Goal: Task Accomplishment & Management: Use online tool/utility

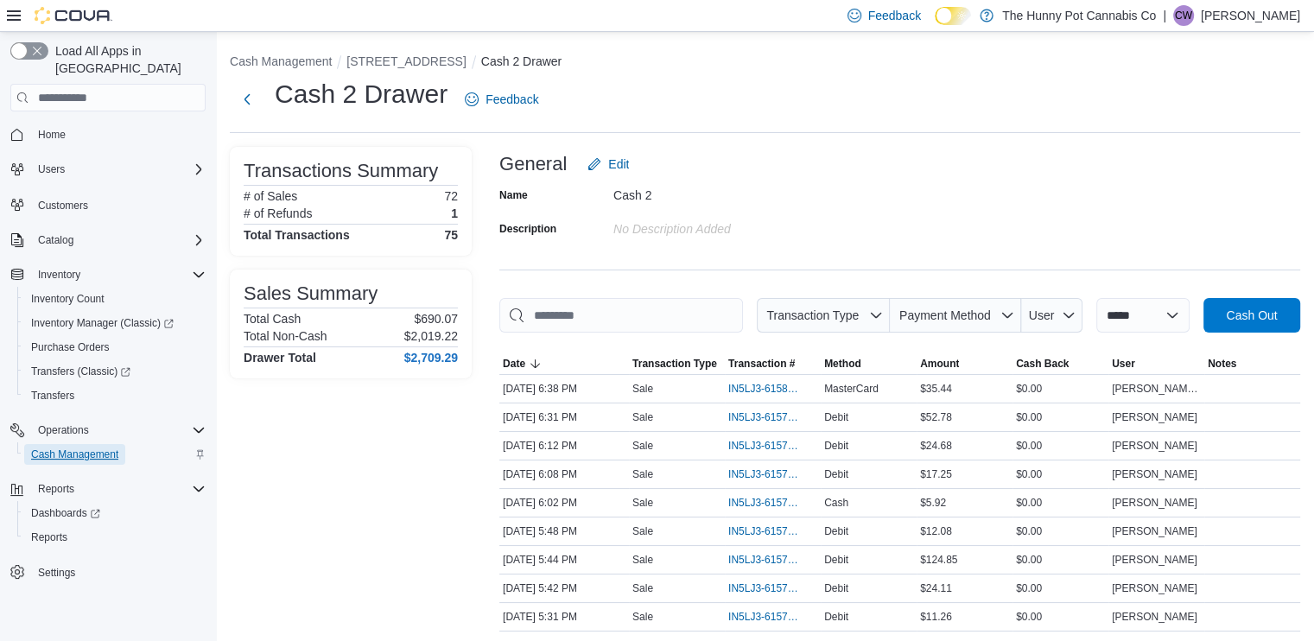
click at [82, 447] on span "Cash Management" at bounding box center [74, 454] width 87 height 14
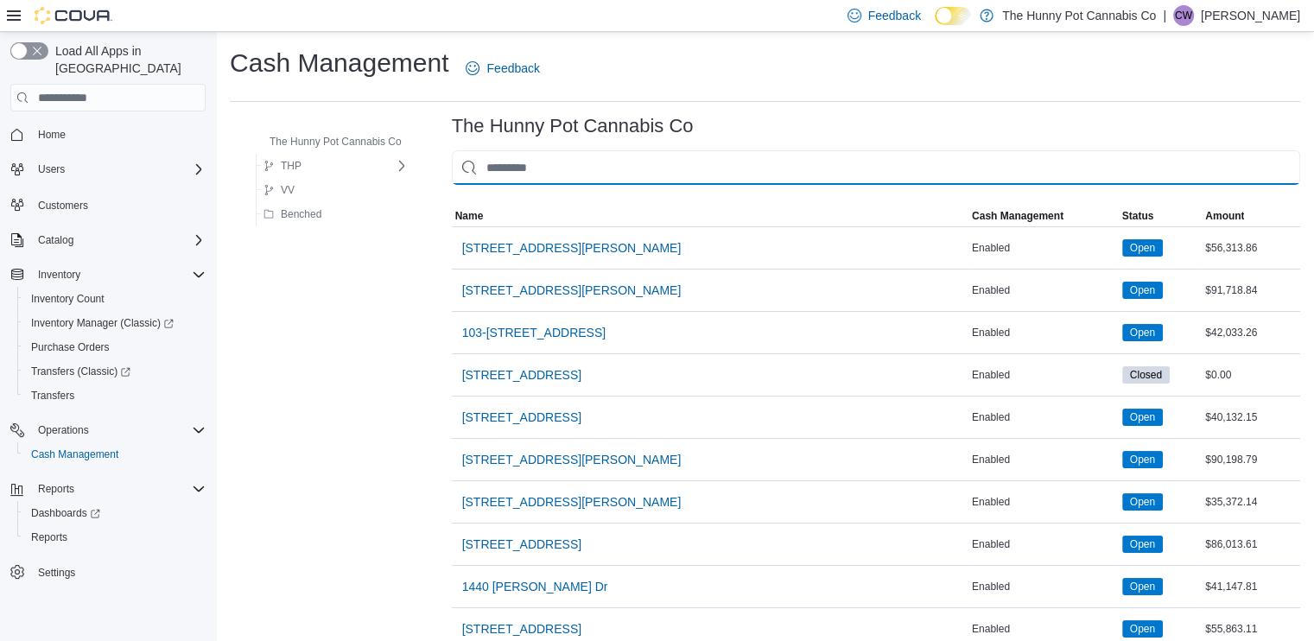
click at [777, 175] on input "This is a search bar. As you type, the results lower in the page will automatic…" at bounding box center [876, 167] width 848 height 35
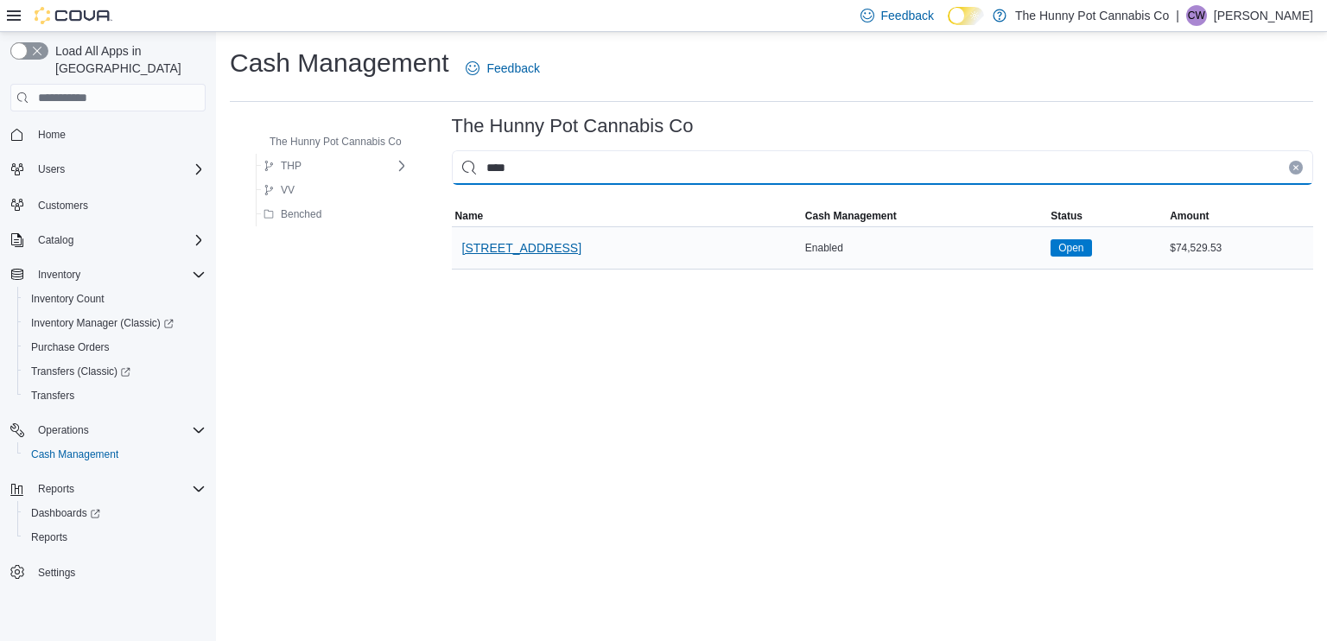
type input "****"
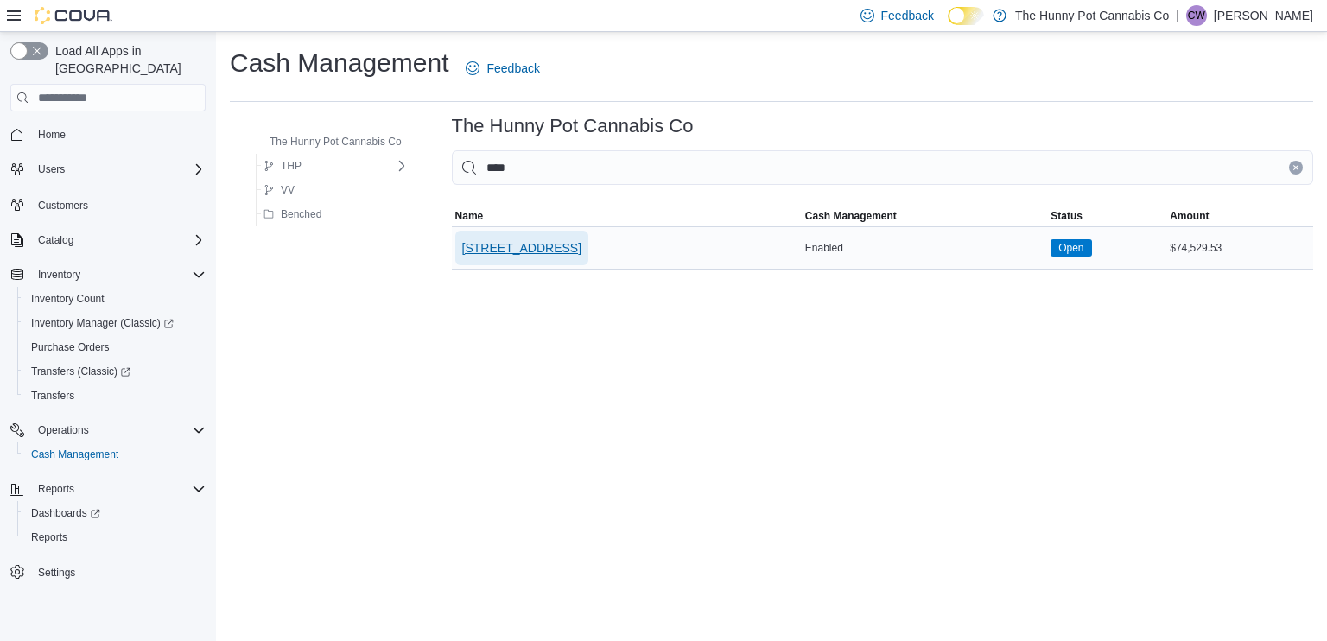
click at [515, 231] on span "[STREET_ADDRESS]" at bounding box center [521, 248] width 119 height 35
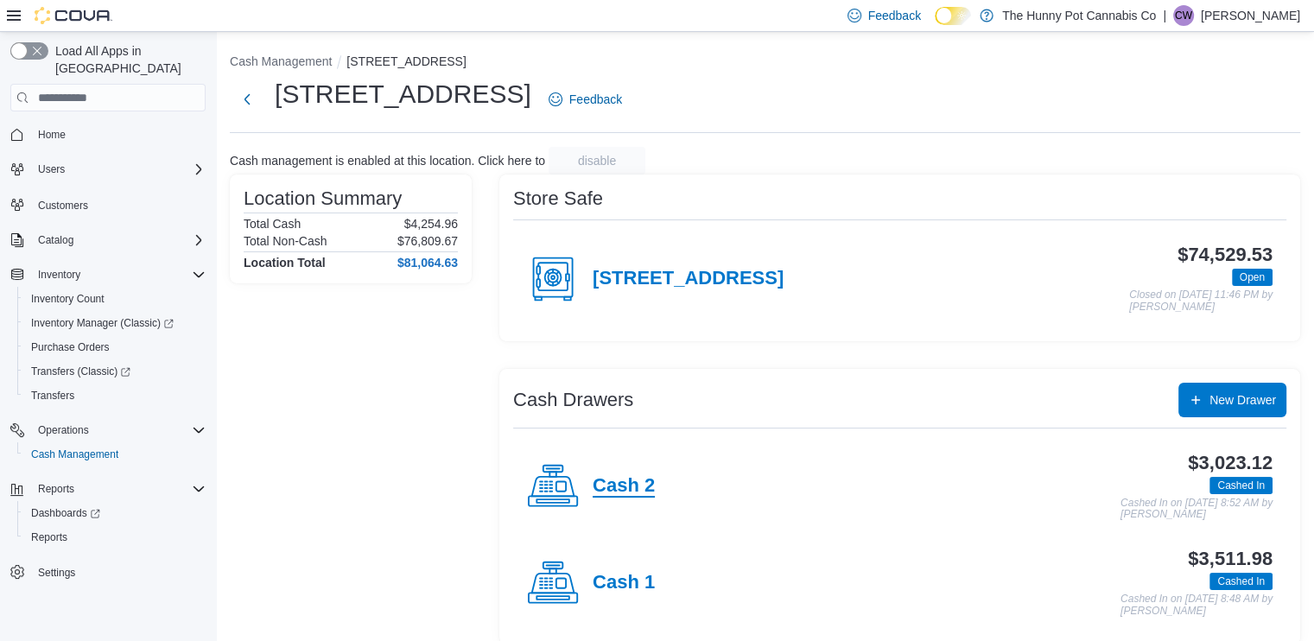
click at [607, 479] on h4 "Cash 2" at bounding box center [624, 486] width 62 height 22
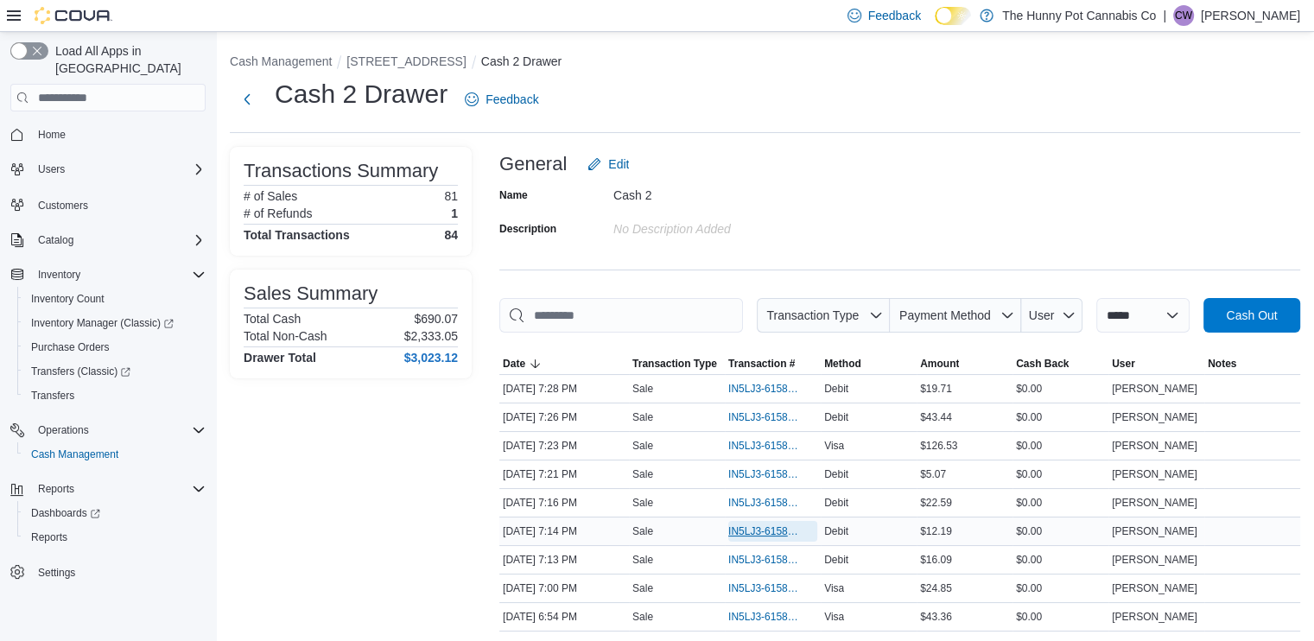
click at [757, 528] on span "IN5LJ3-6158374" at bounding box center [764, 531] width 72 height 14
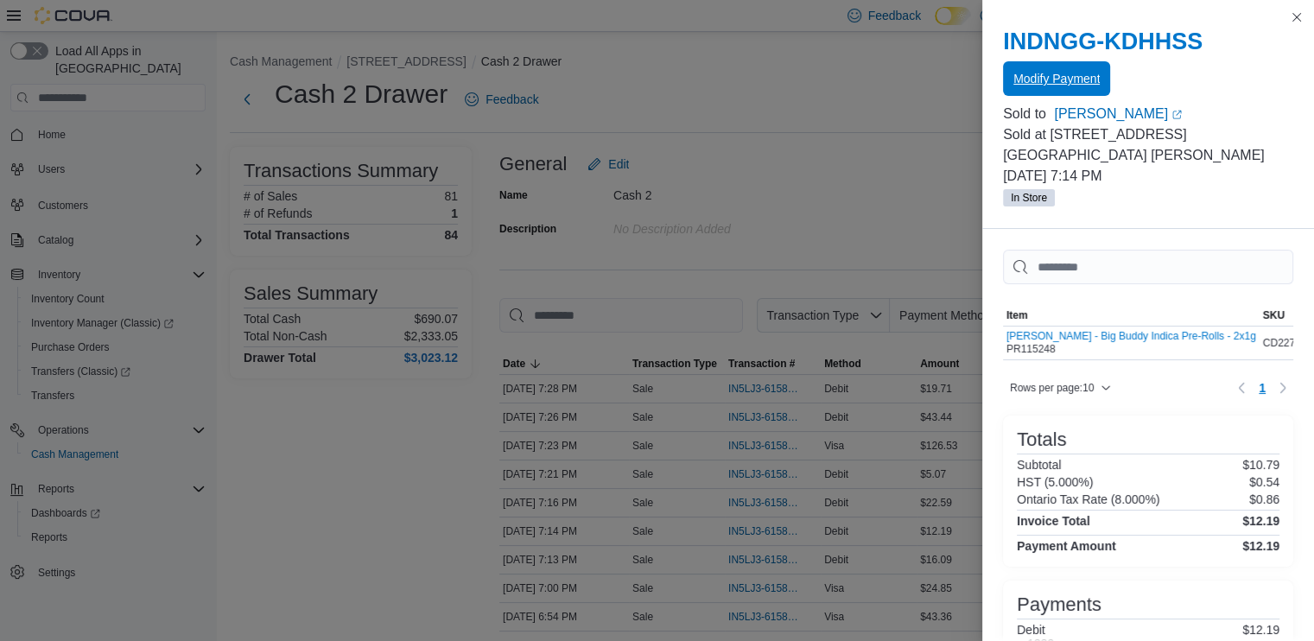
click at [1092, 87] on span "Modify Payment" at bounding box center [1056, 78] width 86 height 17
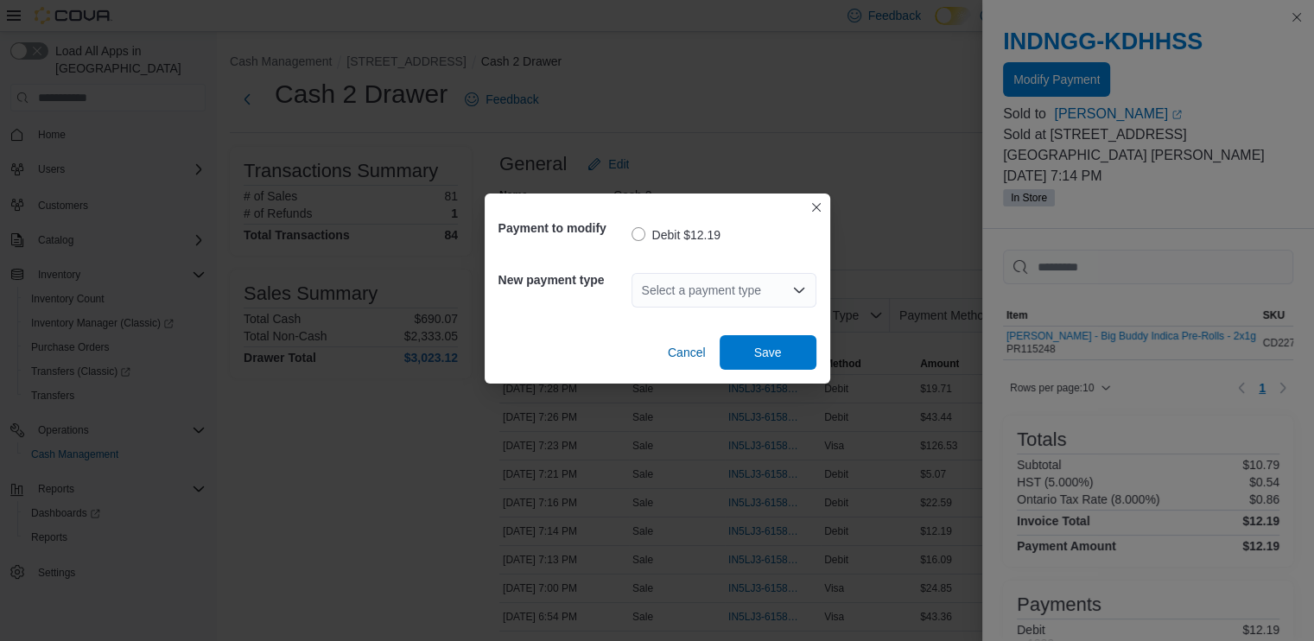
click at [684, 293] on div "Select a payment type" at bounding box center [723, 290] width 185 height 35
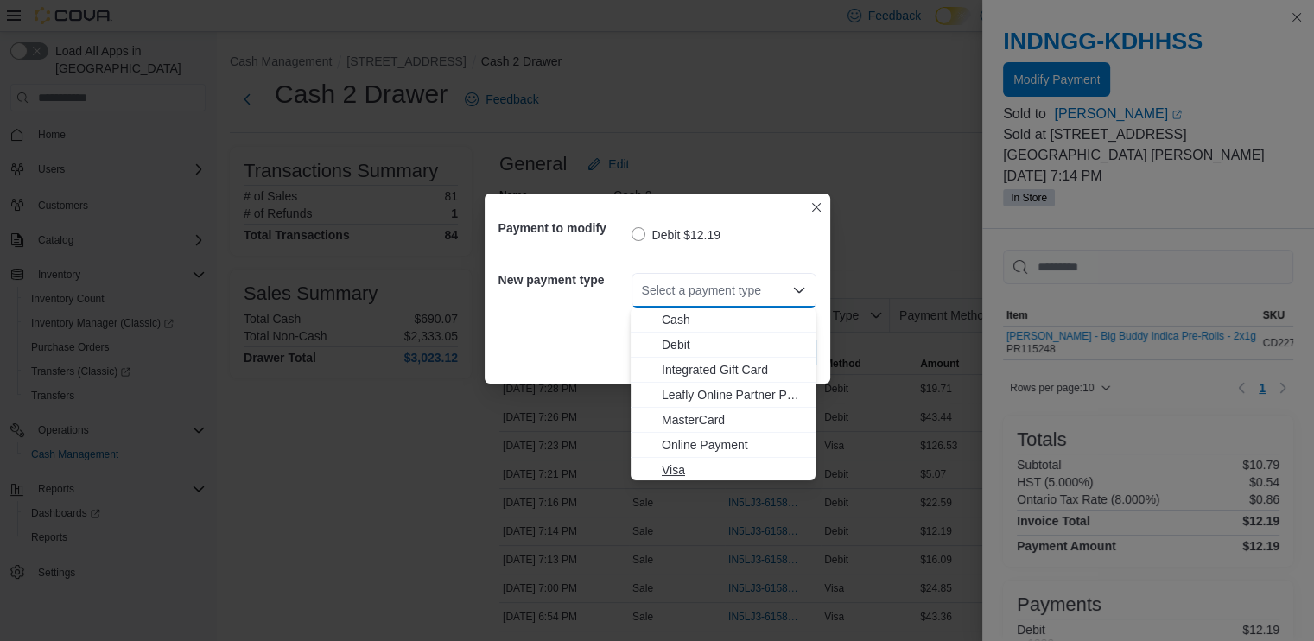
click at [682, 479] on button "Visa" at bounding box center [723, 470] width 185 height 25
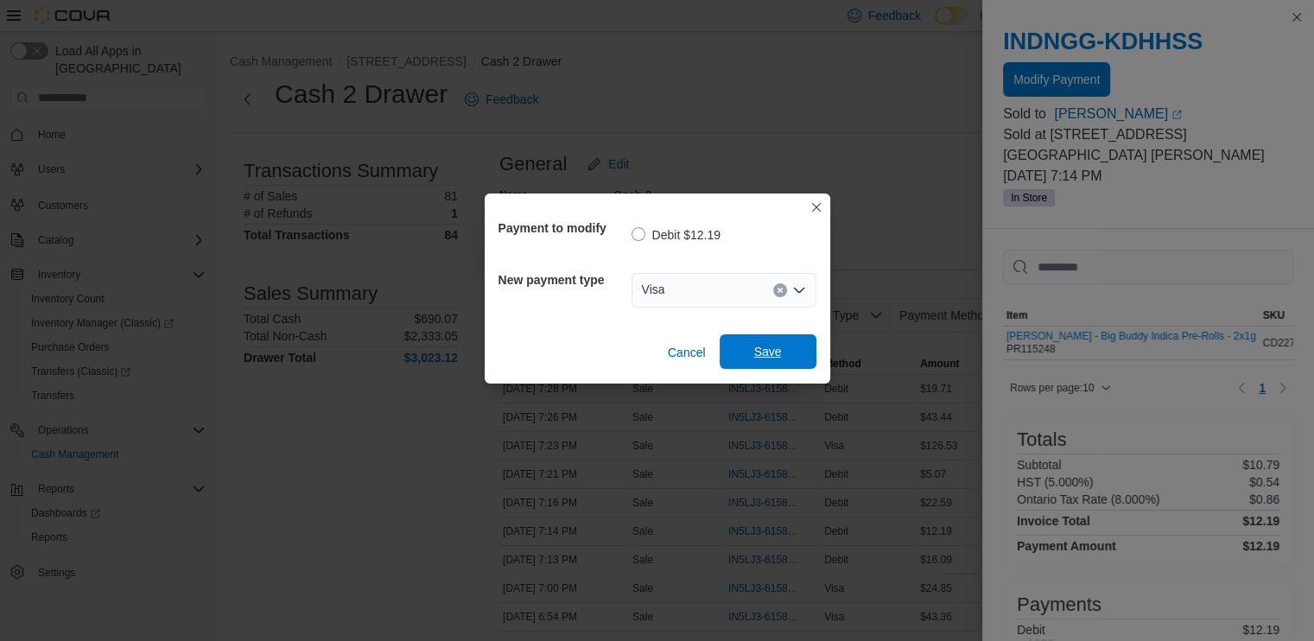
click at [778, 344] on span "Save" at bounding box center [768, 351] width 76 height 35
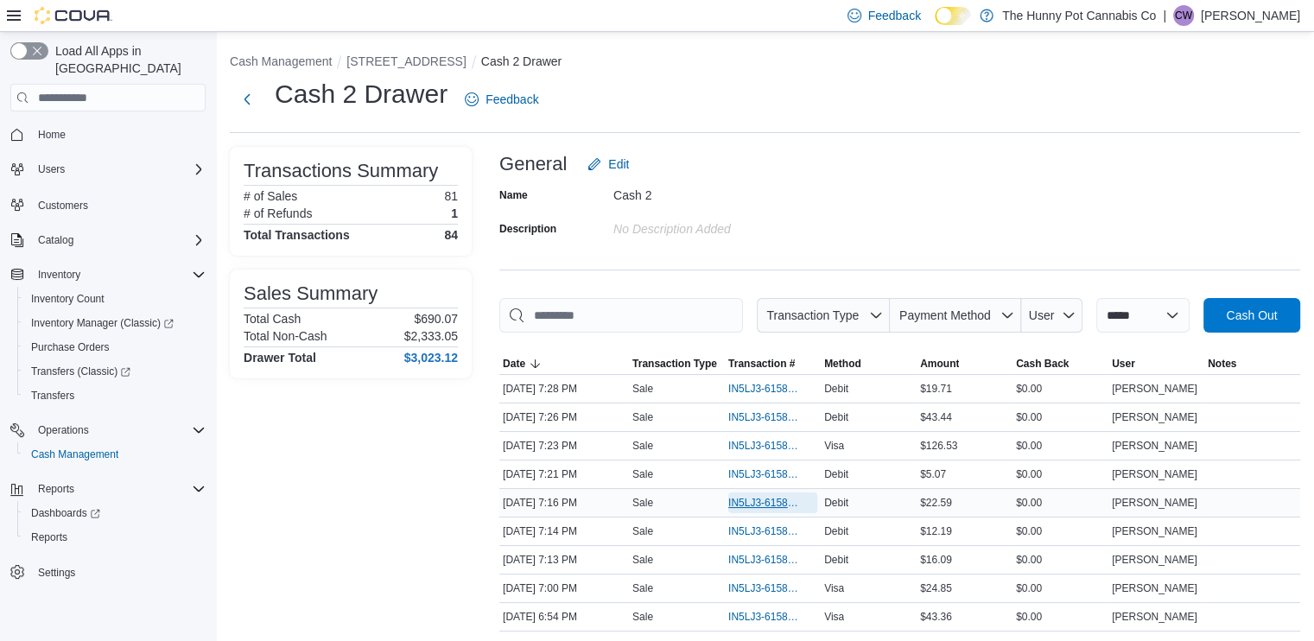
click at [752, 503] on span "IN5LJ3-6158402" at bounding box center [764, 503] width 72 height 14
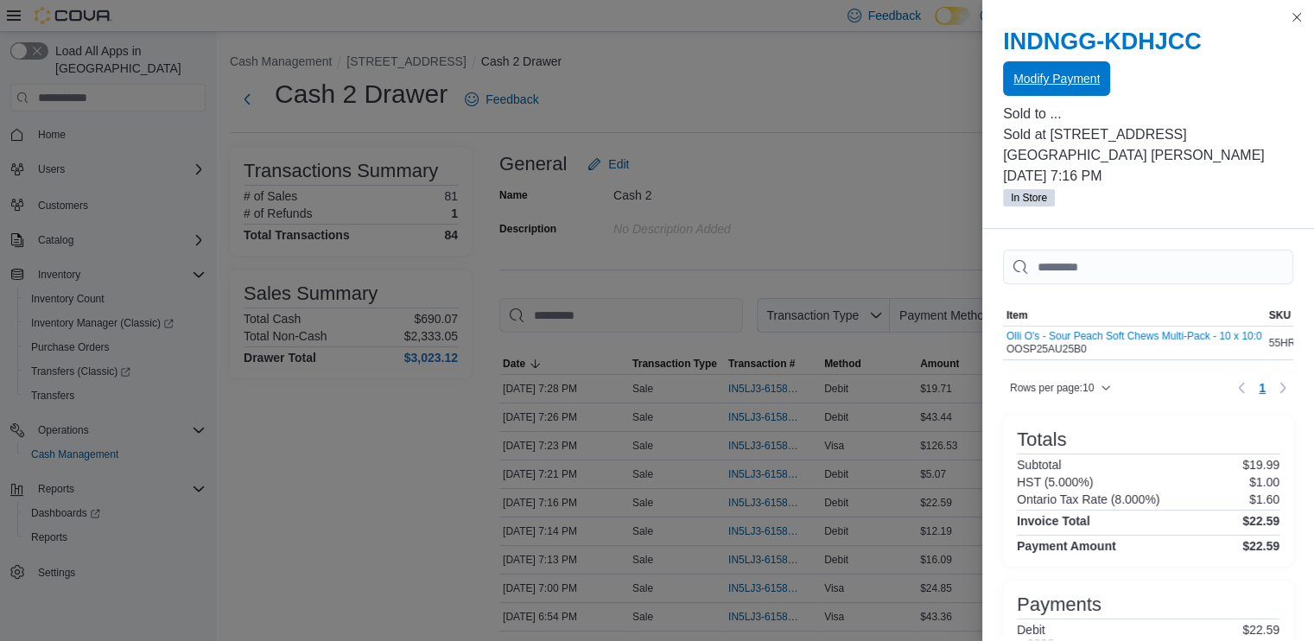
click at [1092, 82] on span "Modify Payment" at bounding box center [1056, 78] width 86 height 17
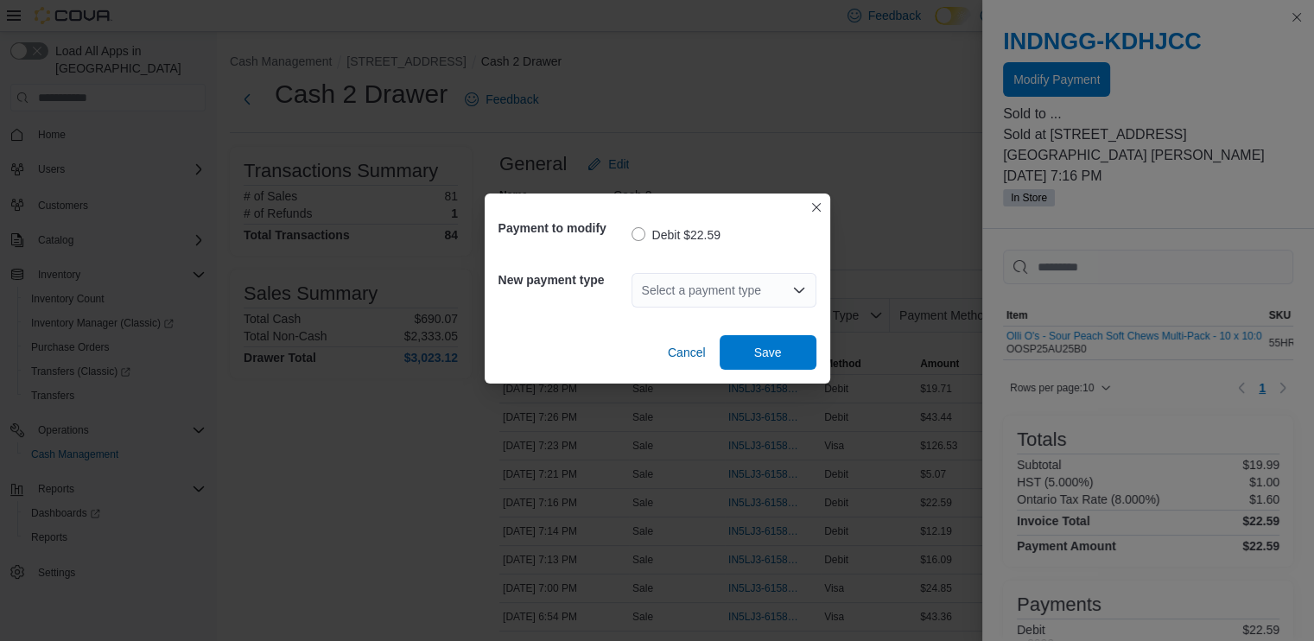
click at [685, 288] on div "Select a payment type" at bounding box center [723, 290] width 185 height 35
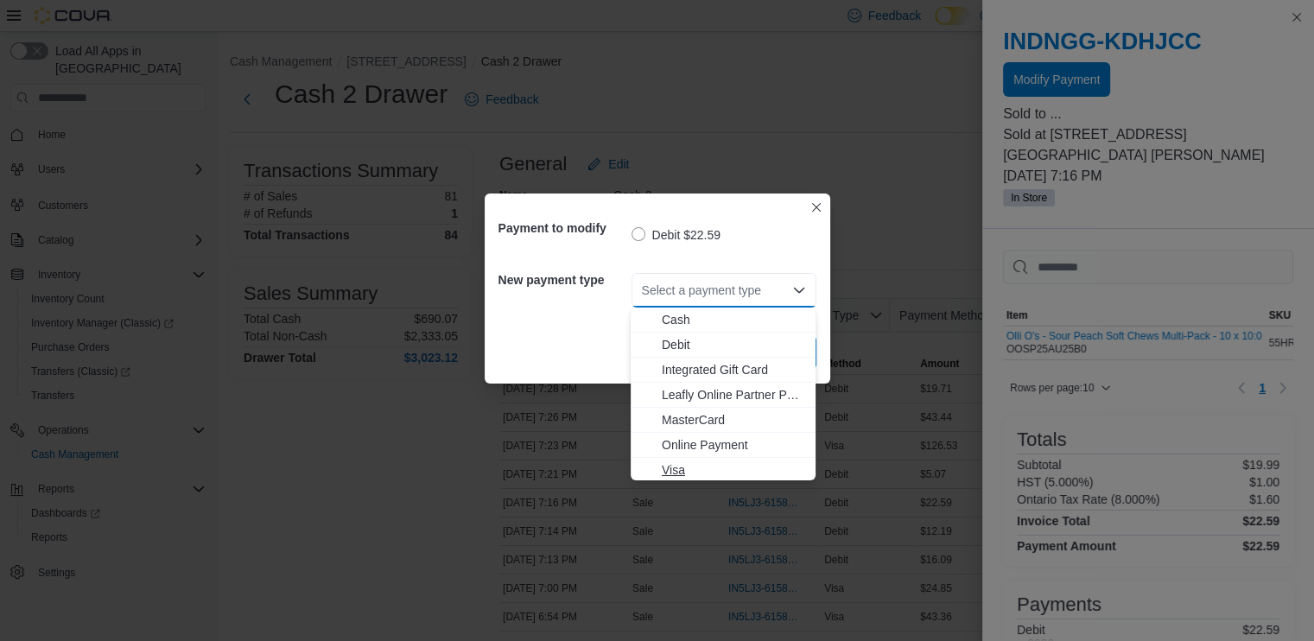
click at [679, 469] on span "Visa" at bounding box center [733, 469] width 143 height 17
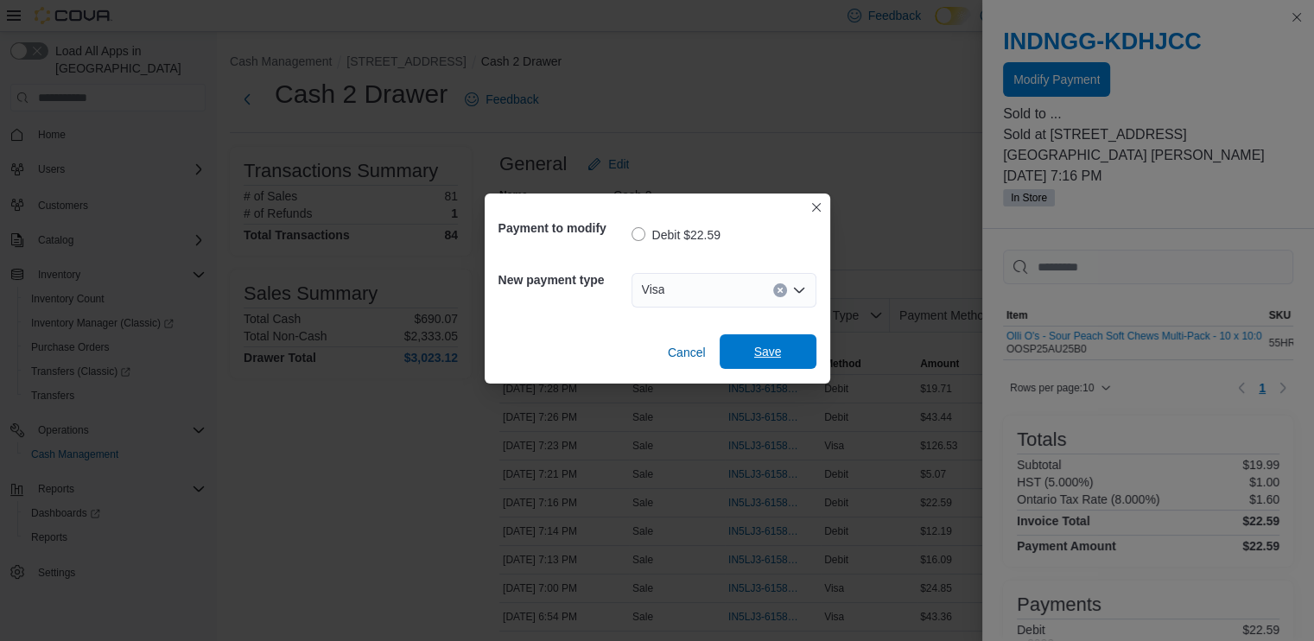
click at [784, 346] on span "Save" at bounding box center [768, 351] width 76 height 35
